Goal: Task Accomplishment & Management: Manage account settings

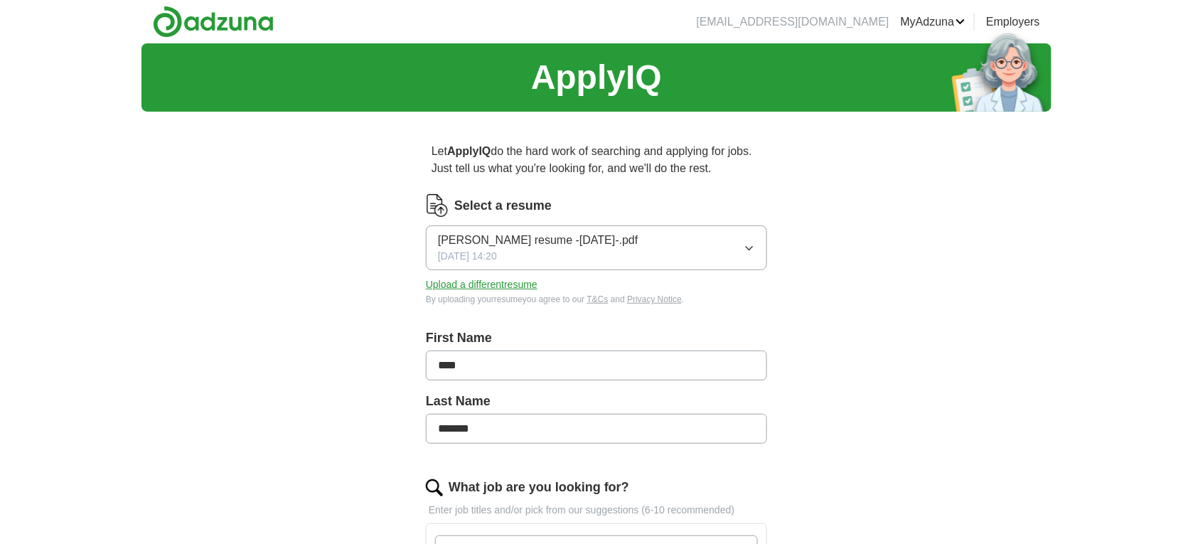
click at [530, 284] on button "Upload a different resume" at bounding box center [482, 284] width 112 height 15
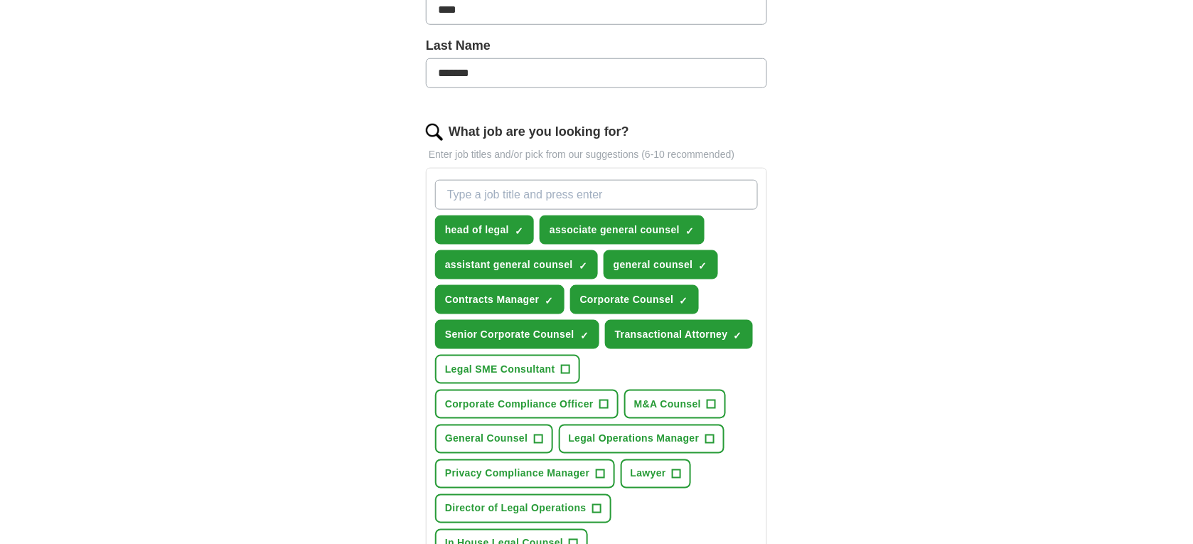
scroll to position [391, 0]
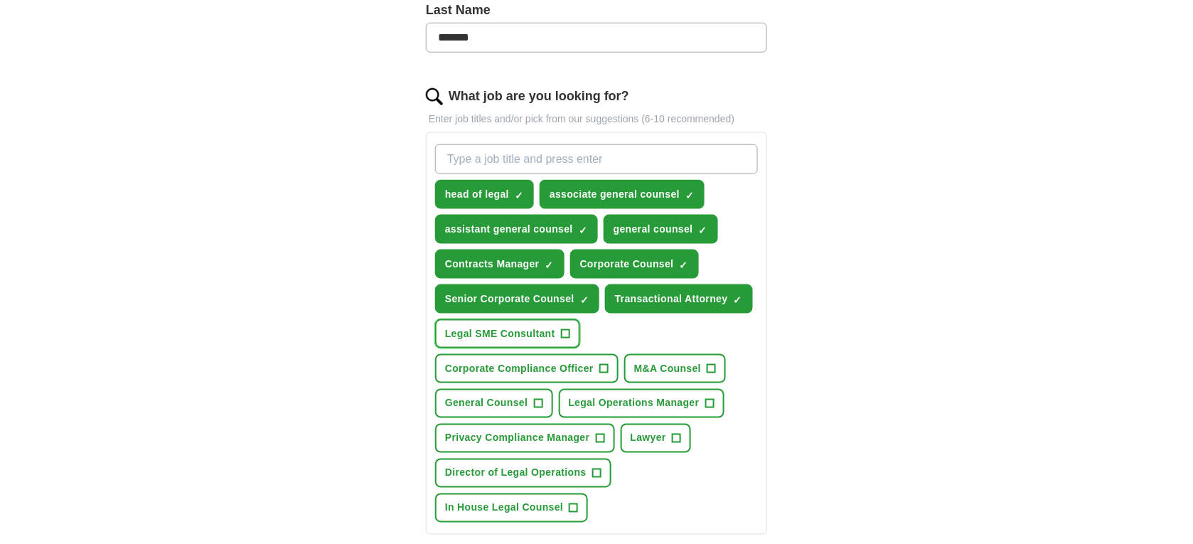
click at [566, 328] on span "+" at bounding box center [565, 333] width 9 height 11
click at [702, 358] on button "M&A Counsel +" at bounding box center [675, 368] width 102 height 29
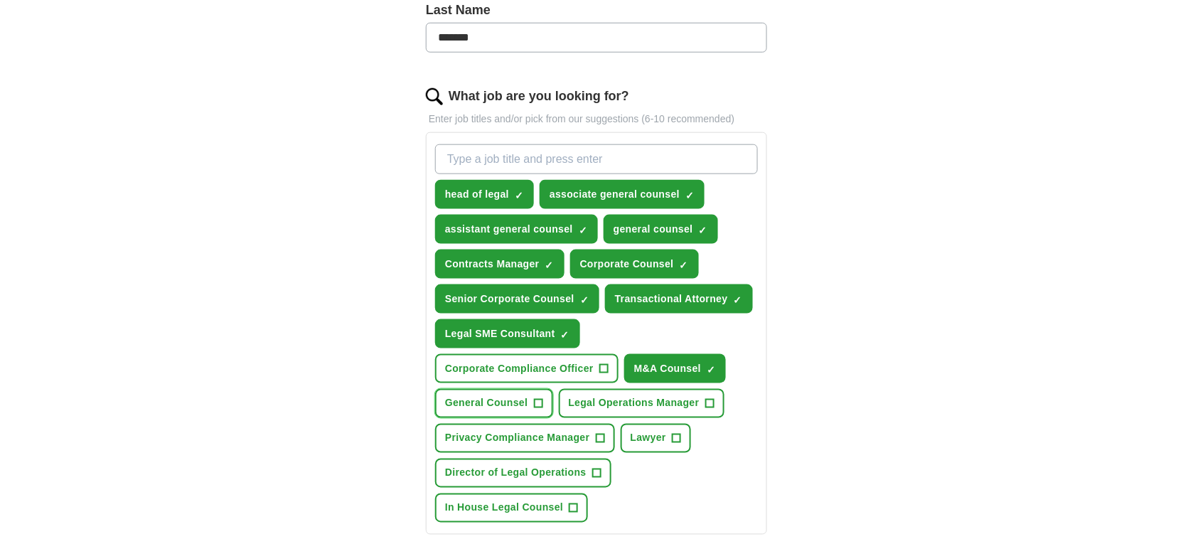
click at [542, 389] on button "General Counsel +" at bounding box center [494, 403] width 118 height 29
click at [0, 0] on span "×" at bounding box center [0, 0] width 0 height 0
click at [576, 503] on span "+" at bounding box center [573, 508] width 9 height 11
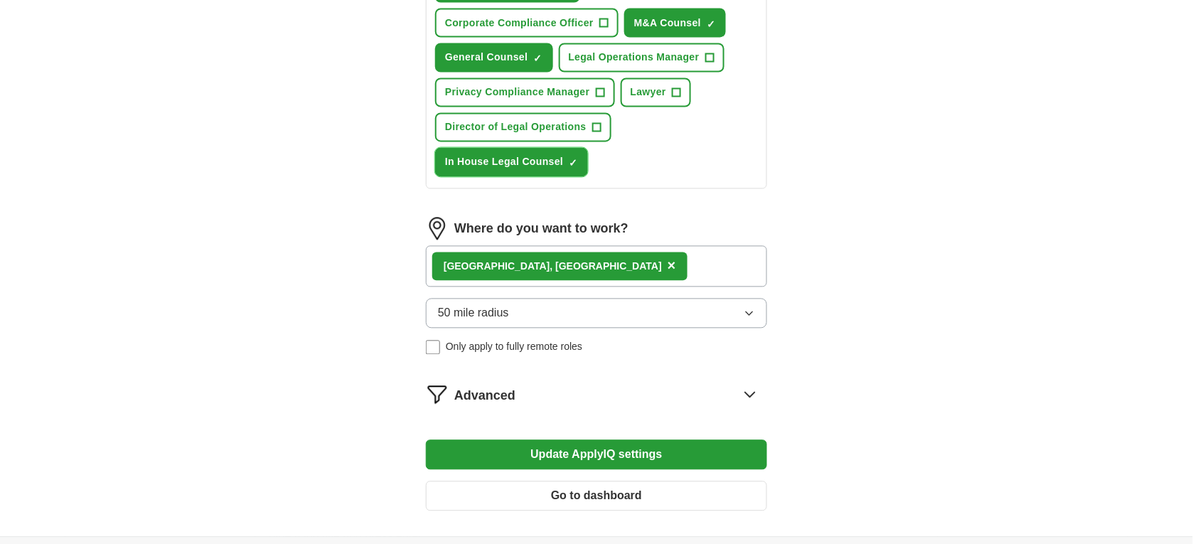
scroll to position [817, 0]
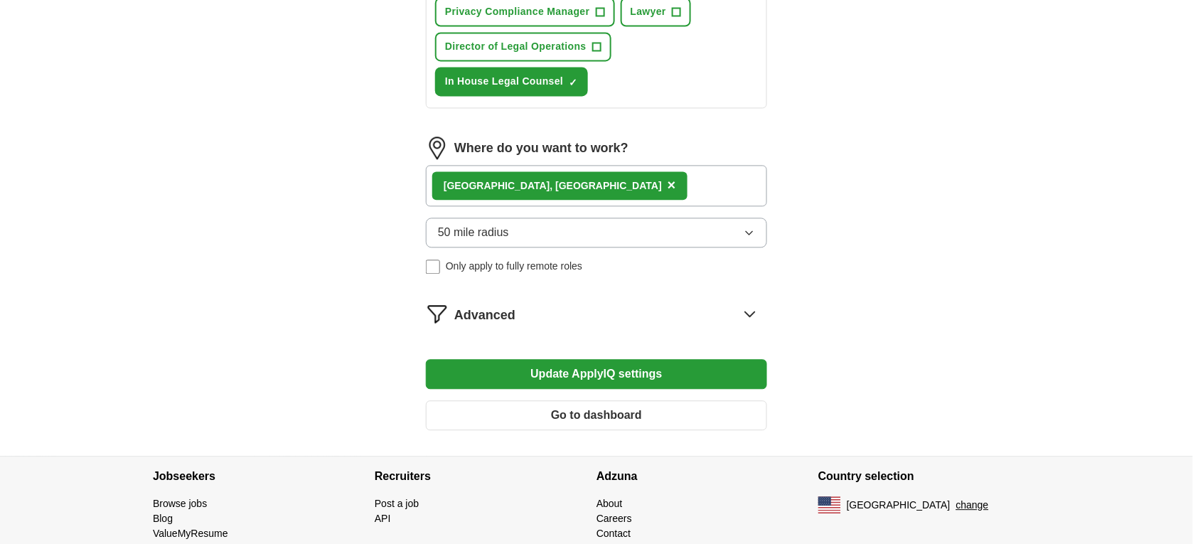
click at [599, 370] on button "Update ApplyIQ settings" at bounding box center [596, 374] width 341 height 30
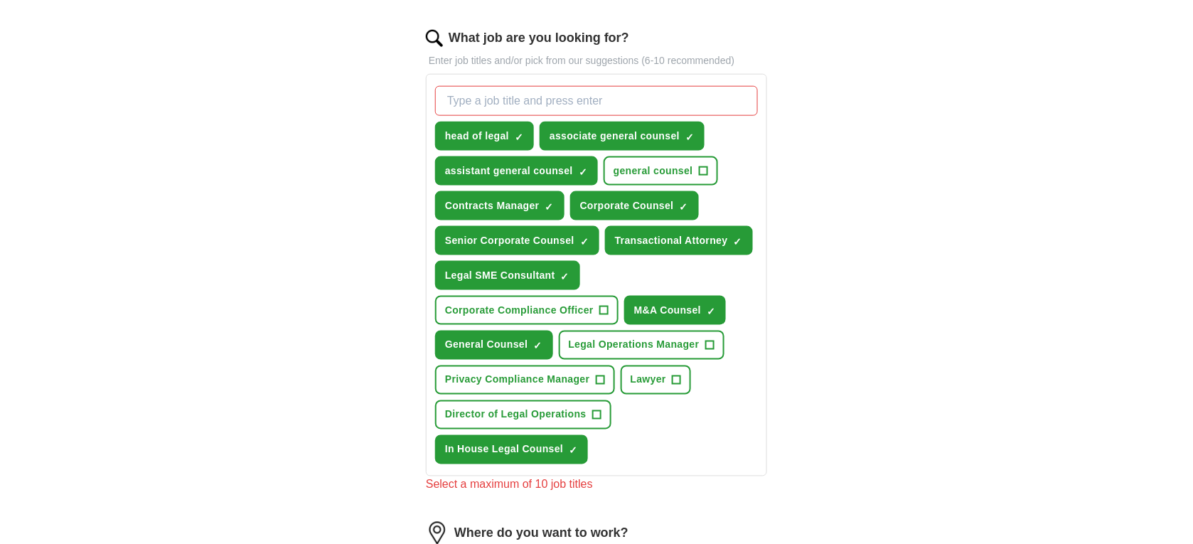
scroll to position [426, 0]
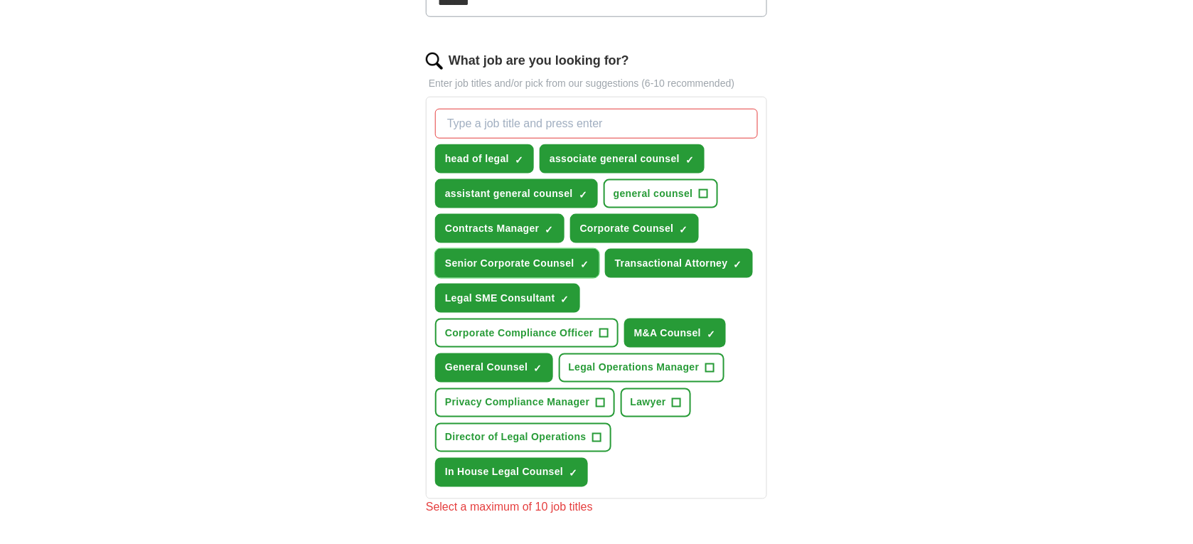
click at [0, 0] on span "×" at bounding box center [0, 0] width 0 height 0
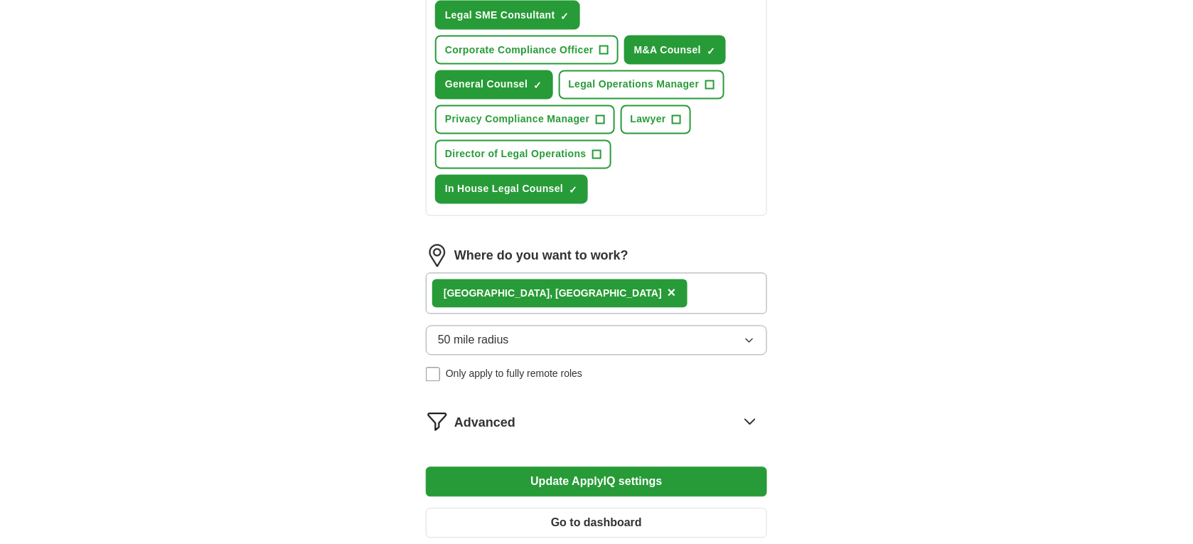
scroll to position [711, 0]
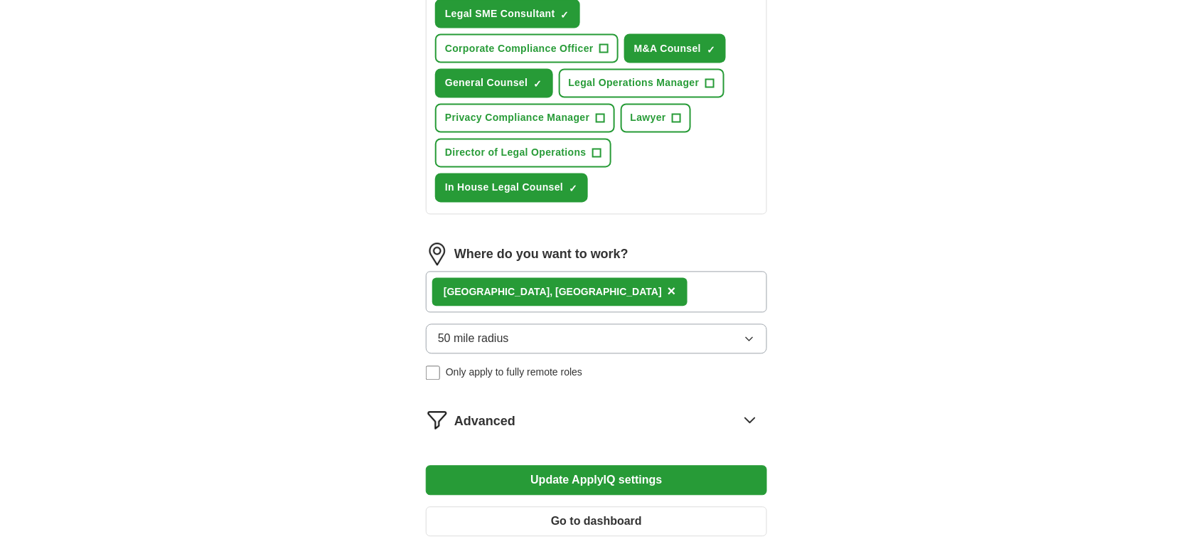
click at [570, 476] on button "Update ApplyIQ settings" at bounding box center [596, 481] width 341 height 30
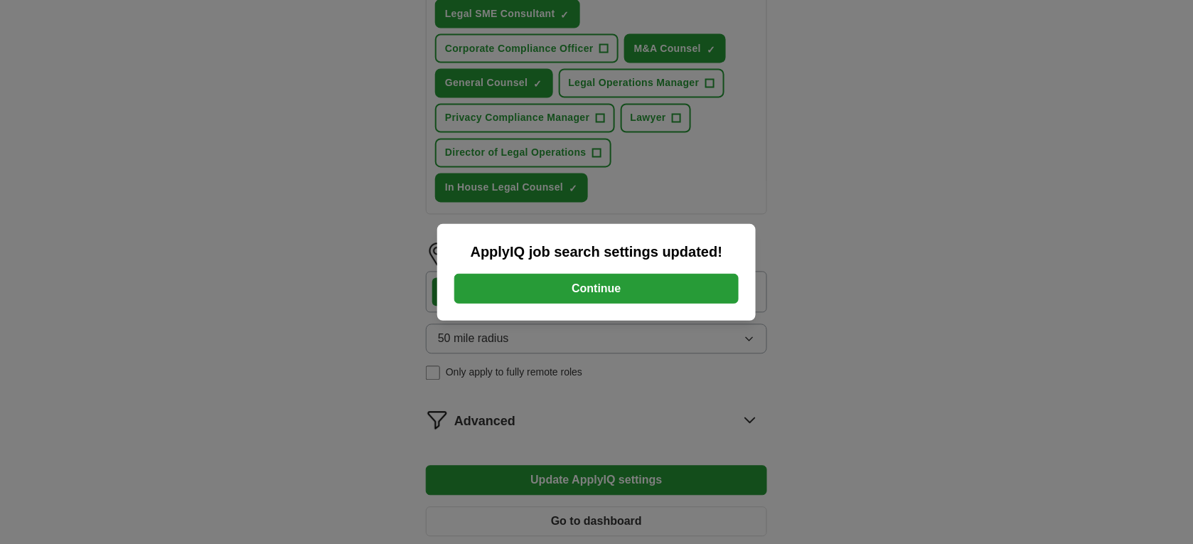
click at [585, 293] on button "Continue" at bounding box center [596, 289] width 284 height 30
